Goal: Transaction & Acquisition: Purchase product/service

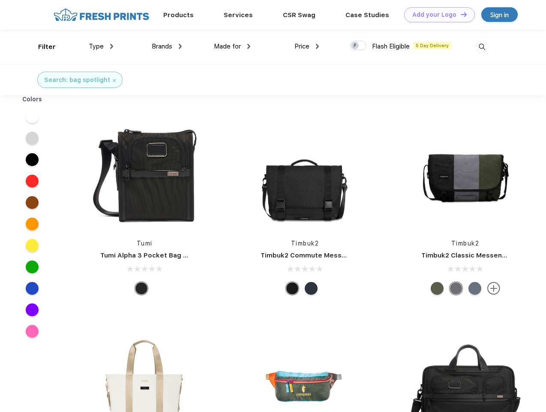
scroll to position [0, 0]
click at [436, 15] on link "Add your Logo Design Tool" at bounding box center [439, 14] width 71 height 15
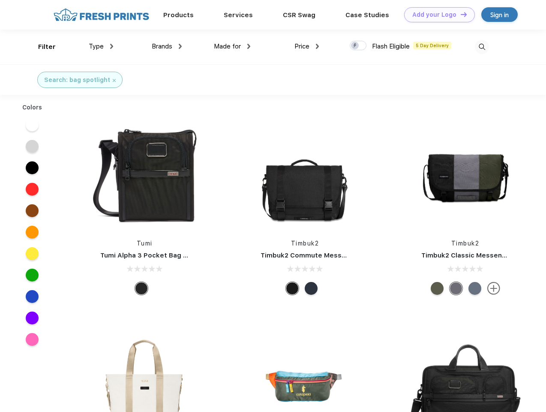
click at [0, 0] on div "Design Tool" at bounding box center [0, 0] width 0 height 0
click at [460, 14] on link "Add your Logo Design Tool" at bounding box center [439, 14] width 71 height 15
click at [41, 47] on div "Filter" at bounding box center [47, 47] width 18 height 10
click at [101, 46] on span "Type" at bounding box center [96, 46] width 15 height 8
click at [167, 46] on span "Brands" at bounding box center [162, 46] width 21 height 8
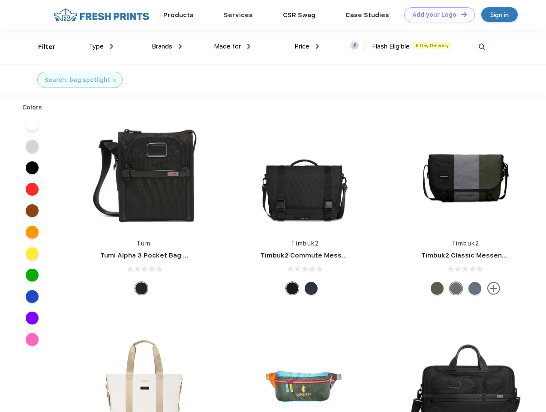
click at [232, 46] on span "Made for" at bounding box center [227, 46] width 27 height 8
click at [307, 46] on span "Price" at bounding box center [302, 46] width 15 height 8
click at [358, 46] on div at bounding box center [358, 45] width 17 height 9
click at [355, 46] on input "checkbox" at bounding box center [353, 43] width 6 height 6
click at [482, 47] on img at bounding box center [482, 47] width 14 height 14
